Goal: Find specific page/section: Find specific page/section

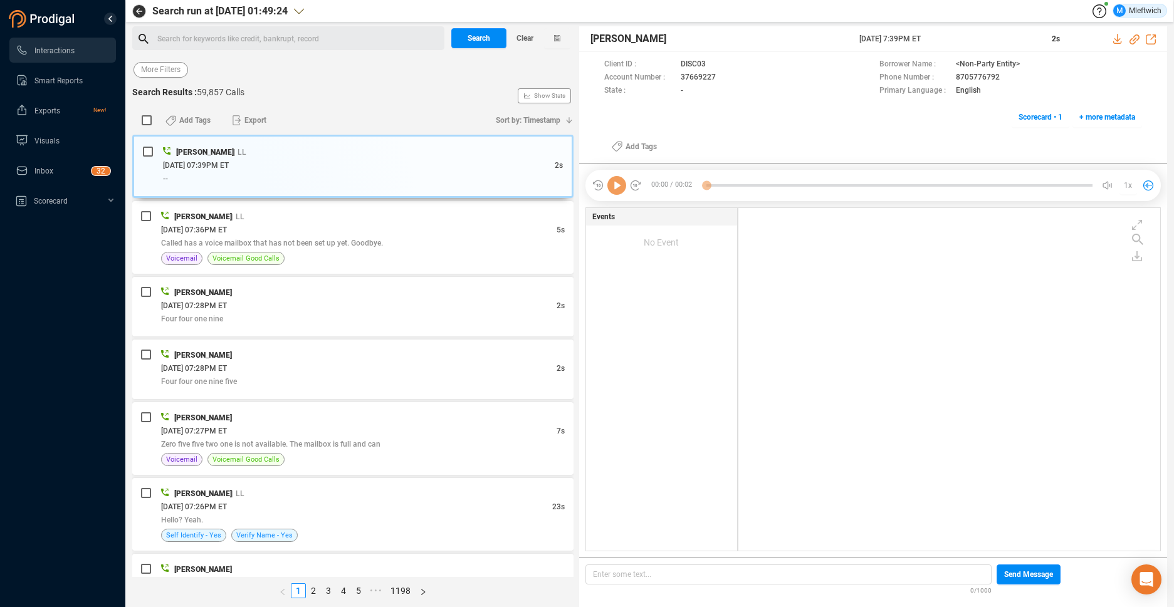
scroll to position [340, 415]
click at [252, 73] on span "Agent" at bounding box center [253, 70] width 20 height 16
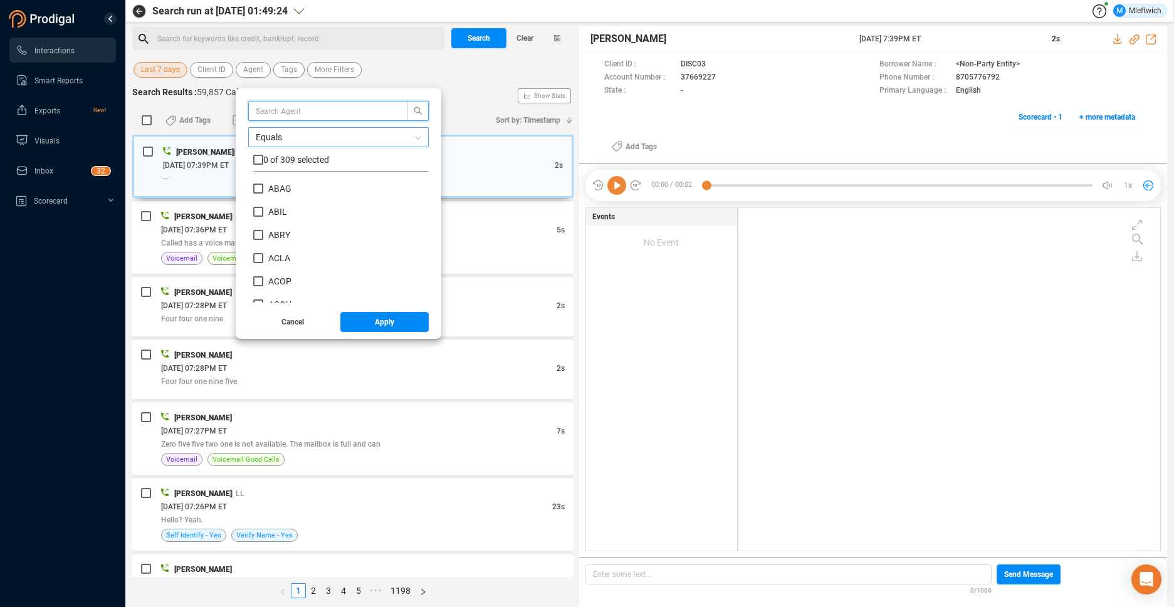
scroll to position [117, 169]
type input "D"
type input "DSHE"
click at [261, 189] on input "DSHE" at bounding box center [258, 189] width 10 height 10
checkbox input "true"
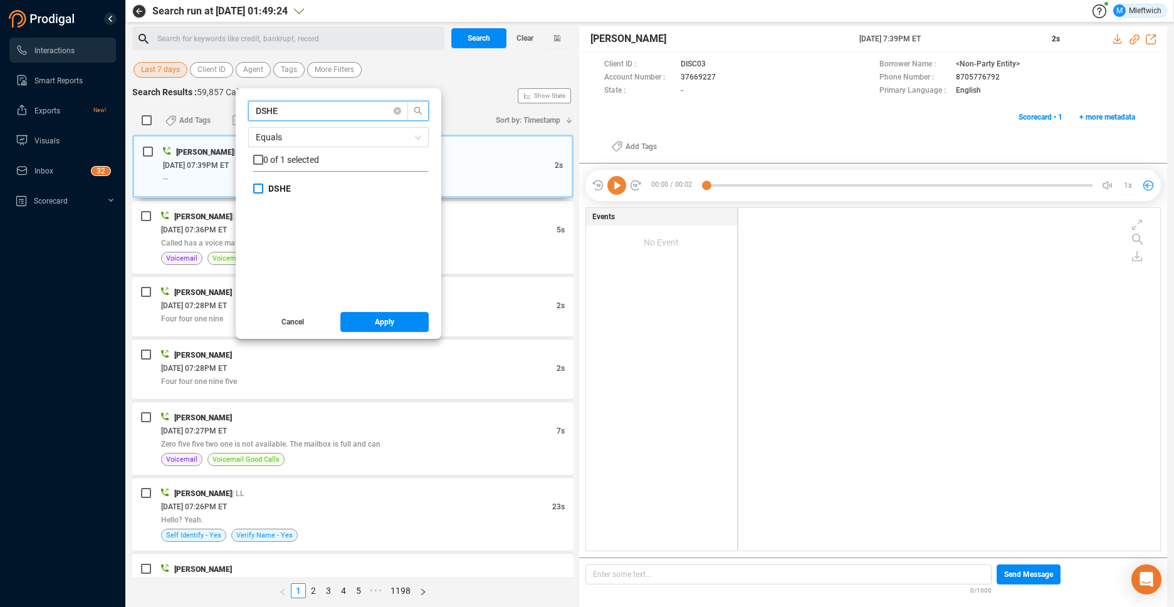
checkbox input "true"
click at [382, 329] on span "Apply" at bounding box center [384, 322] width 19 height 20
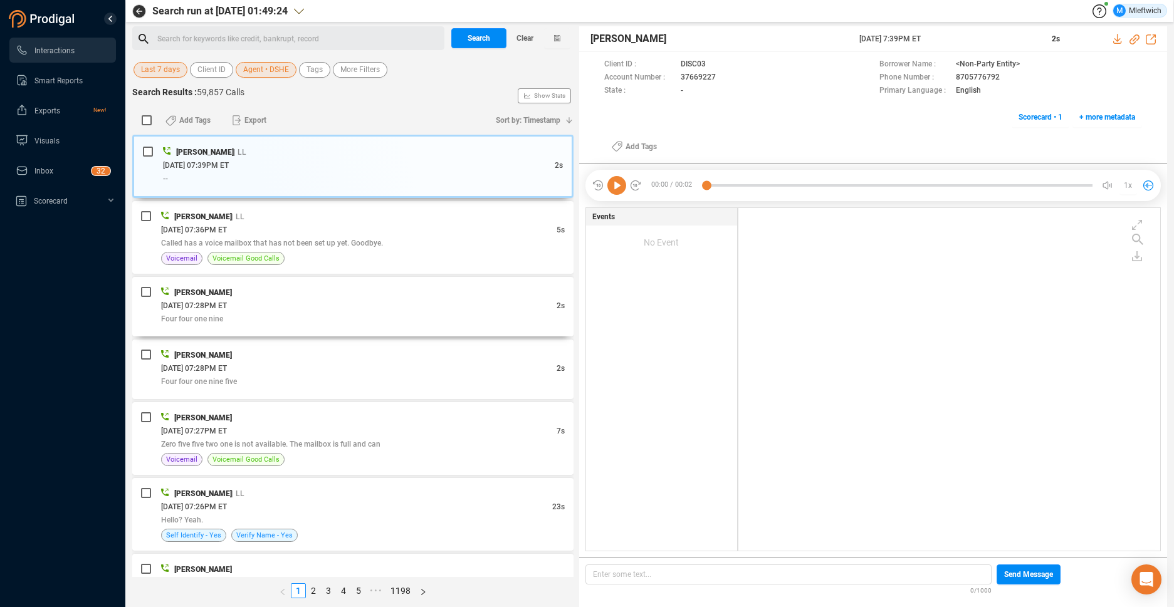
click at [382, 329] on div "Michael Paramore 10/07/2025 @ 07:28PM ET 2s Four four one nine" at bounding box center [352, 307] width 441 height 60
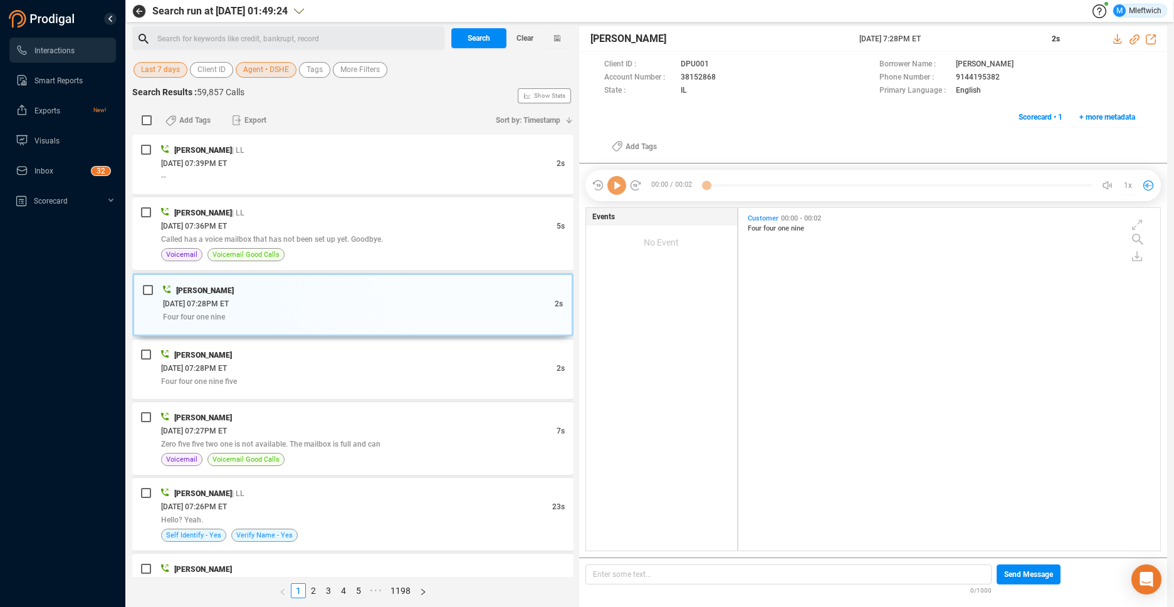
scroll to position [340, 415]
click at [486, 39] on span "Search" at bounding box center [479, 38] width 23 height 20
click at [484, 38] on div "Search Clear" at bounding box center [510, 38] width 125 height 24
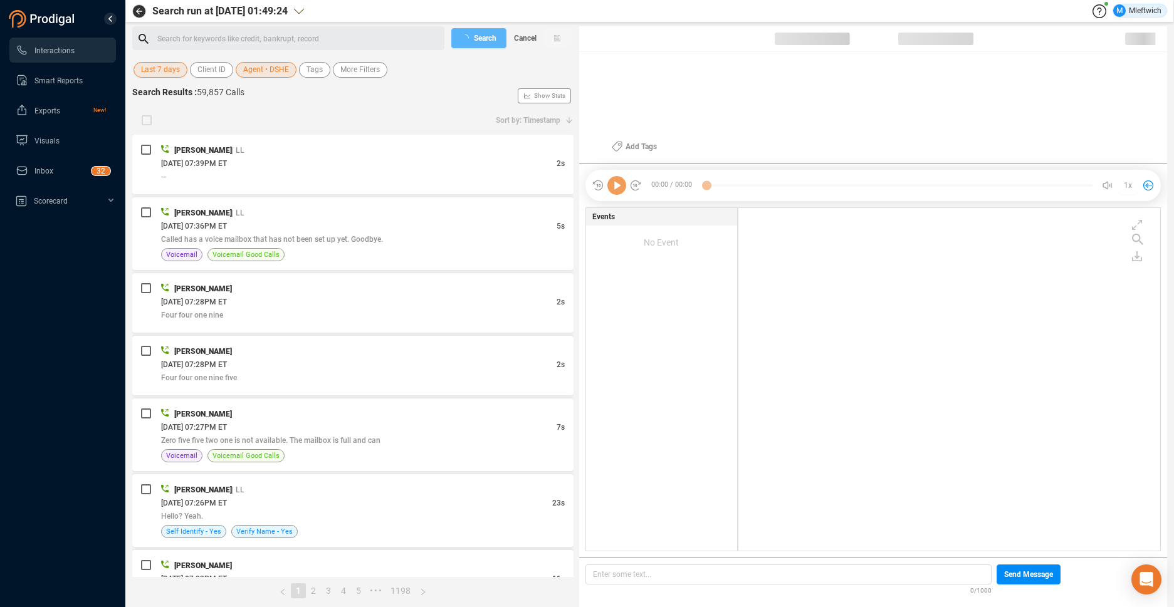
click at [484, 38] on div "Search Cancel" at bounding box center [510, 38] width 125 height 24
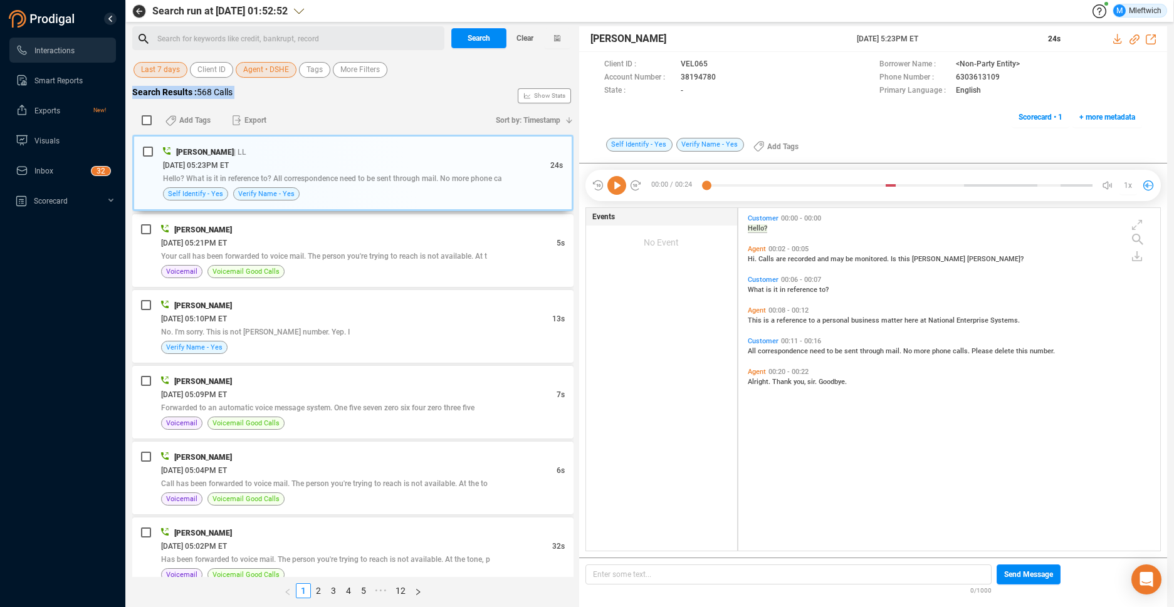
scroll to position [265, 0]
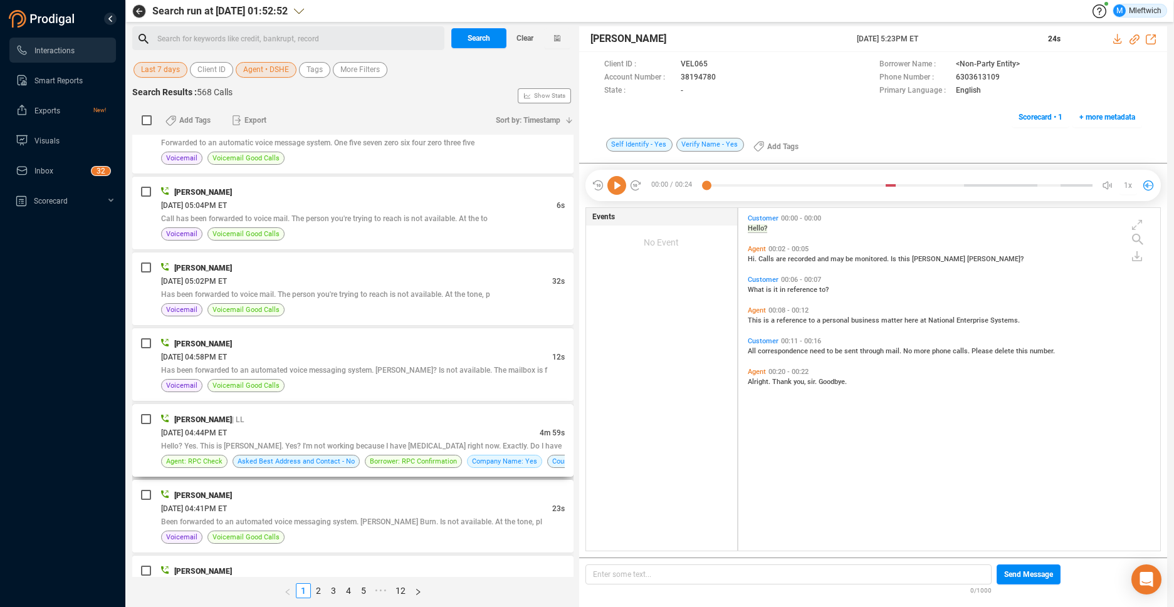
click at [446, 429] on div "10/07/2025 @ 04:44PM ET" at bounding box center [350, 432] width 379 height 13
click at [447, 429] on div "10/07/2025 @ 04:44PM ET" at bounding box center [350, 432] width 379 height 13
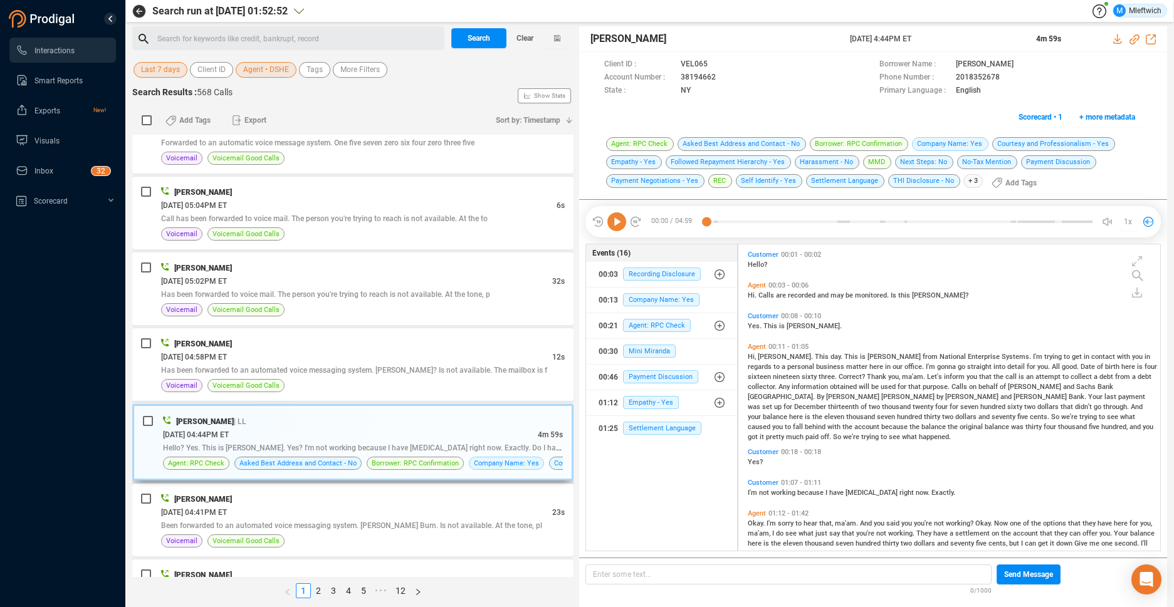
scroll to position [303, 415]
click at [723, 76] on icon at bounding box center [726, 78] width 10 height 10
